Goal: Find specific page/section

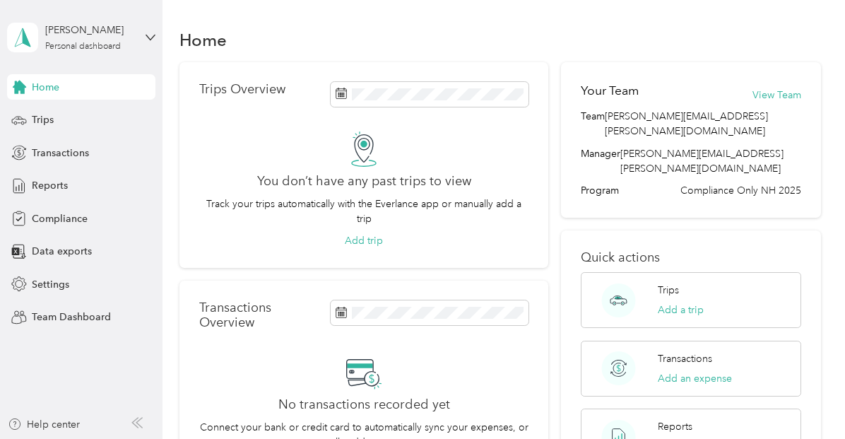
click at [83, 84] on div "Home" at bounding box center [81, 86] width 148 height 25
click at [66, 213] on span "Compliance" at bounding box center [60, 218] width 56 height 15
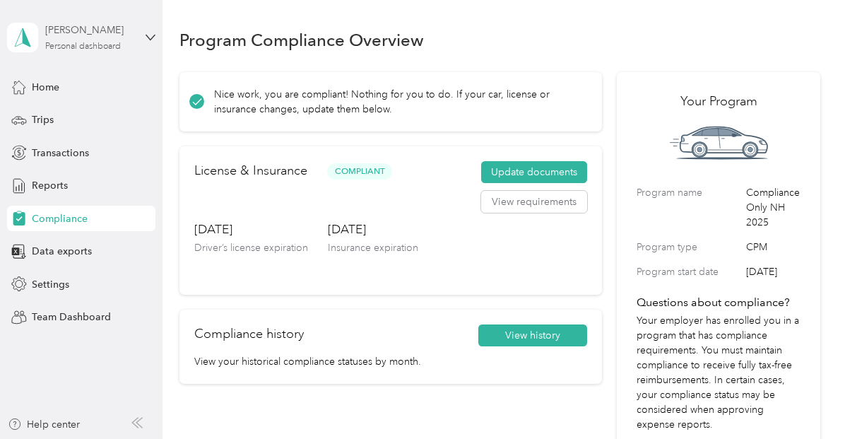
click at [104, 42] on div "Personal dashboard" at bounding box center [83, 46] width 76 height 8
click at [73, 126] on div "Team dashboard Personal dashboard Log out" at bounding box center [235, 147] width 437 height 89
click at [100, 45] on div "Personal dashboard" at bounding box center [83, 46] width 76 height 8
click at [59, 111] on div "Team dashboard" at bounding box center [58, 107] width 76 height 15
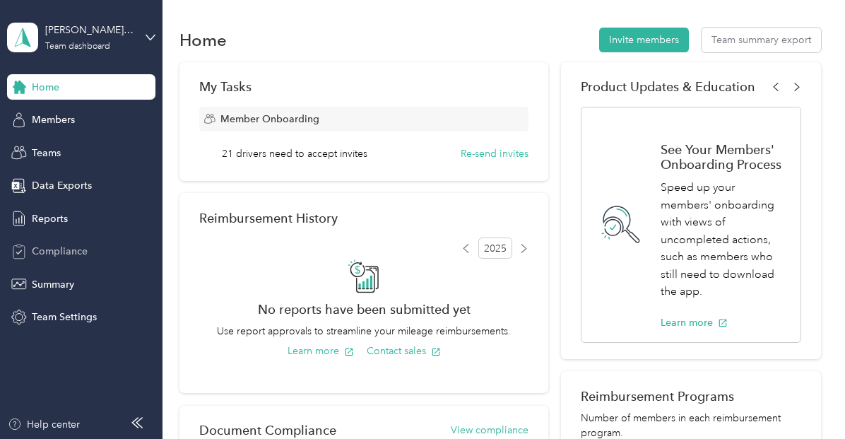
click at [52, 259] on div "Compliance" at bounding box center [81, 251] width 148 height 25
